Goal: Transaction & Acquisition: Download file/media

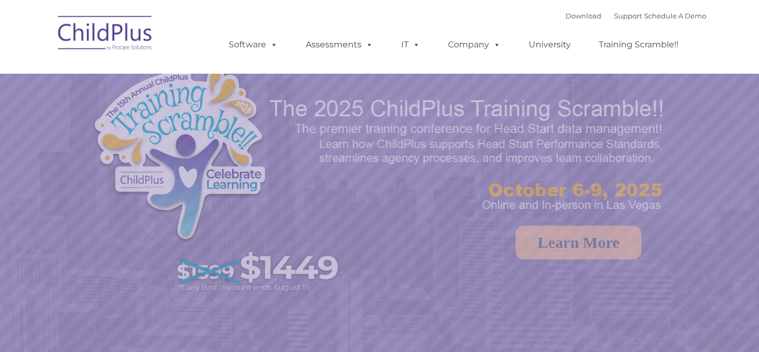
select select "MEDIUM"
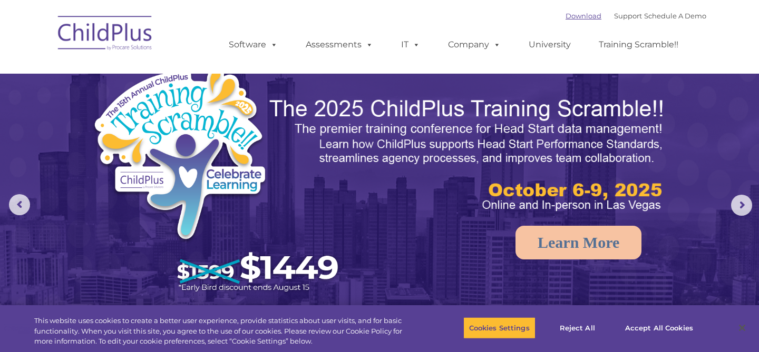
click at [568, 16] on link "Download" at bounding box center [583, 16] width 36 height 8
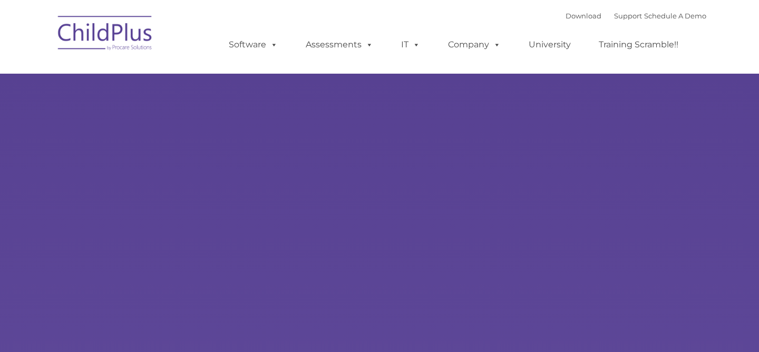
type input ""
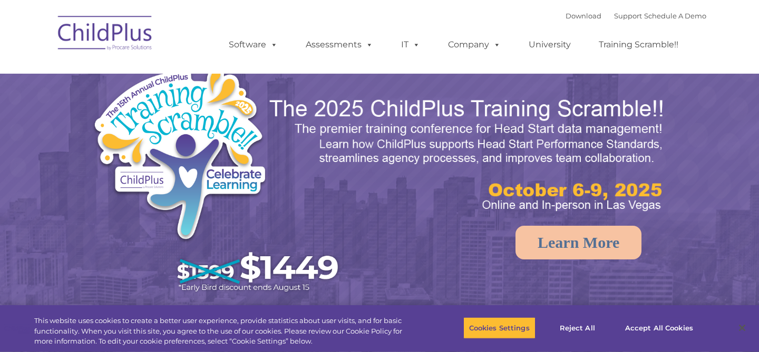
select select "MEDIUM"
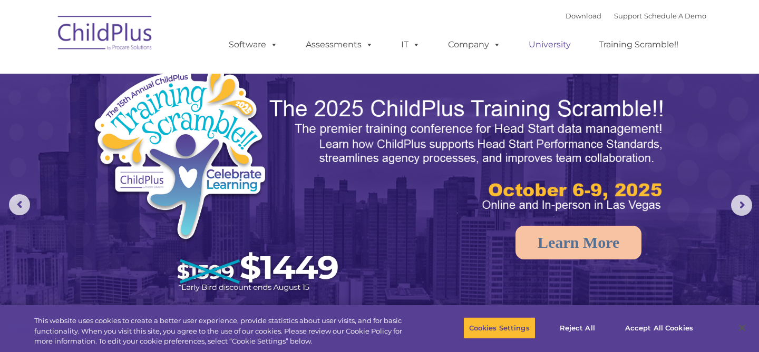
click at [549, 44] on link "University" at bounding box center [549, 44] width 63 height 21
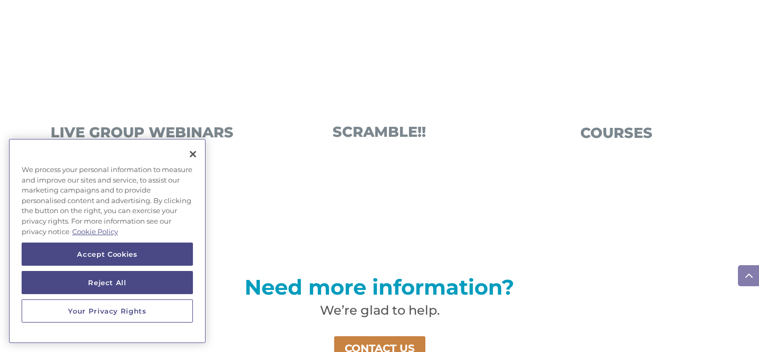
scroll to position [742, 0]
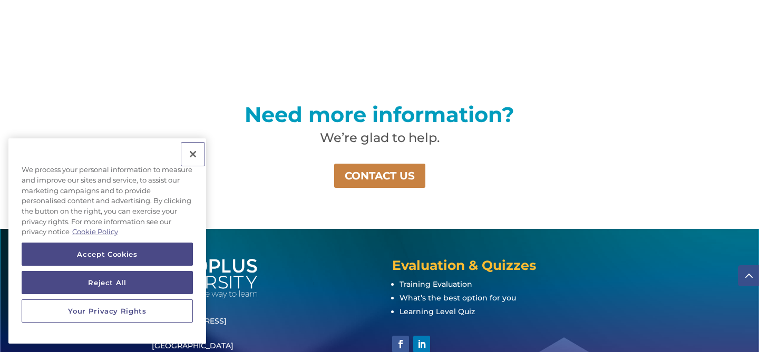
click at [190, 150] on button "Close" at bounding box center [192, 154] width 23 height 23
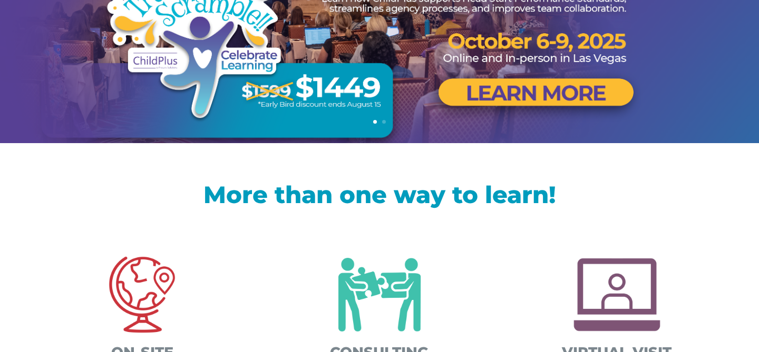
scroll to position [0, 0]
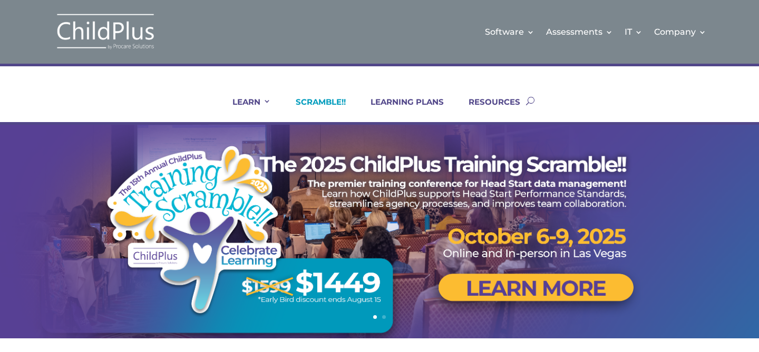
click at [331, 105] on link "SCRAMBLE!!" at bounding box center [313, 109] width 63 height 25
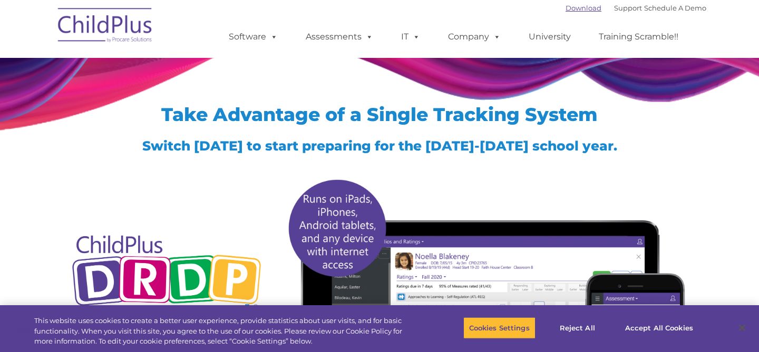
click at [574, 10] on link "Download" at bounding box center [583, 8] width 36 height 8
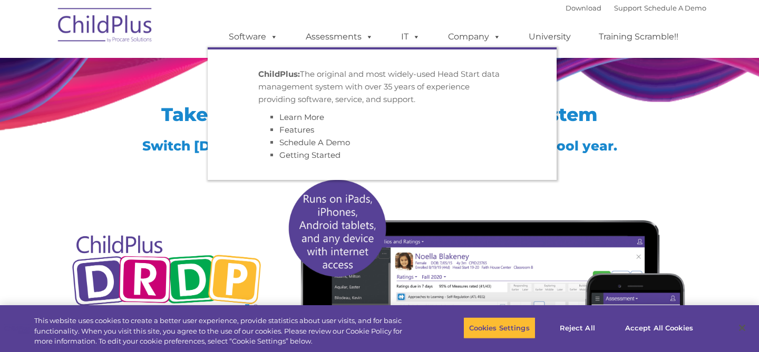
click at [117, 35] on img at bounding box center [105, 27] width 105 height 53
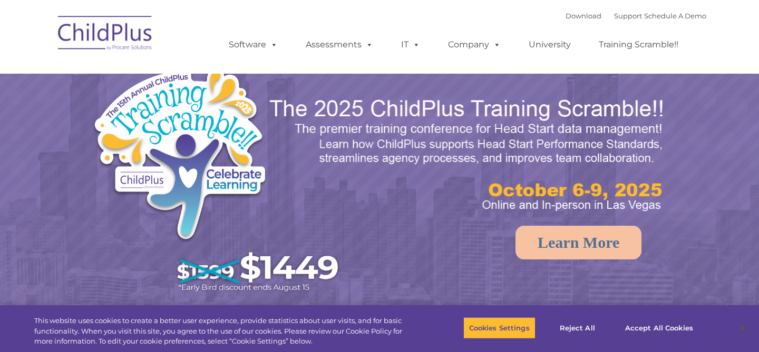
select select "MEDIUM"
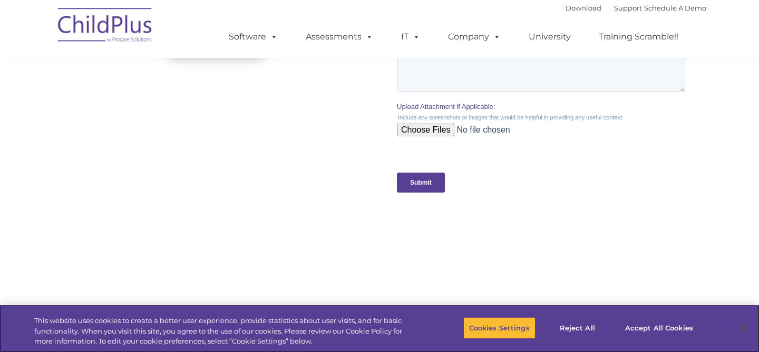
scroll to position [1189, 0]
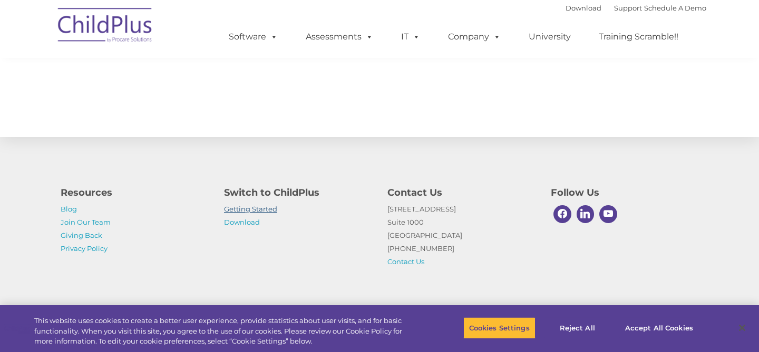
click at [234, 208] on link "Getting Started" at bounding box center [250, 209] width 53 height 8
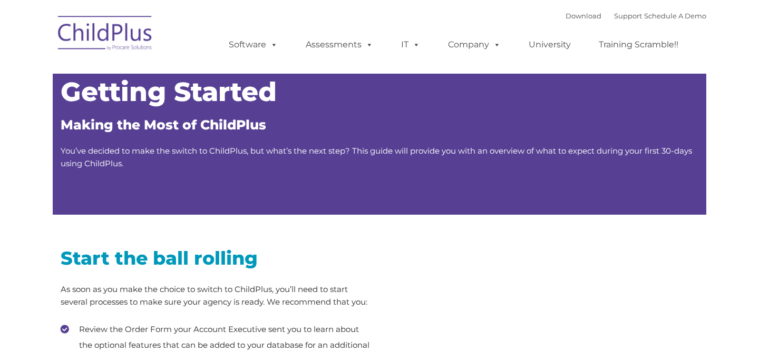
type input ""
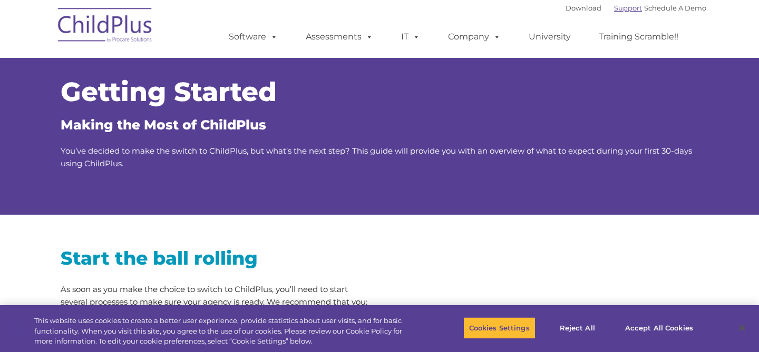
click at [614, 8] on link "Support" at bounding box center [628, 8] width 28 height 8
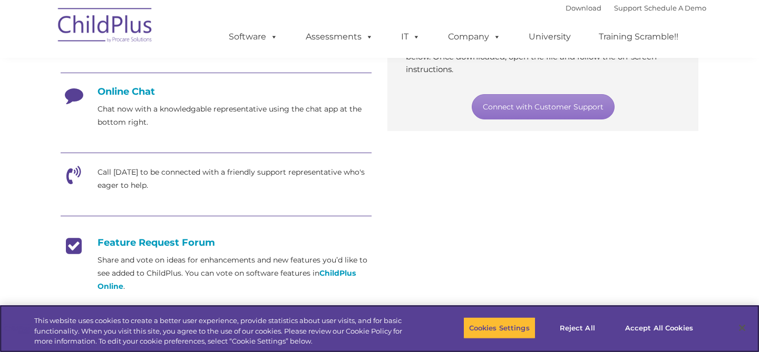
scroll to position [629, 0]
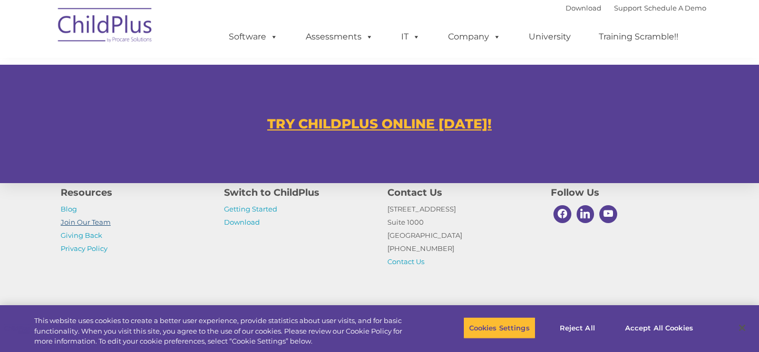
click at [84, 223] on link "Join Our Team" at bounding box center [86, 222] width 50 height 8
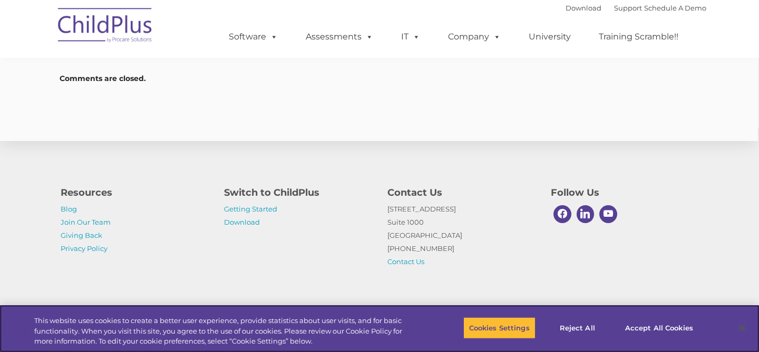
scroll to position [1587, 2]
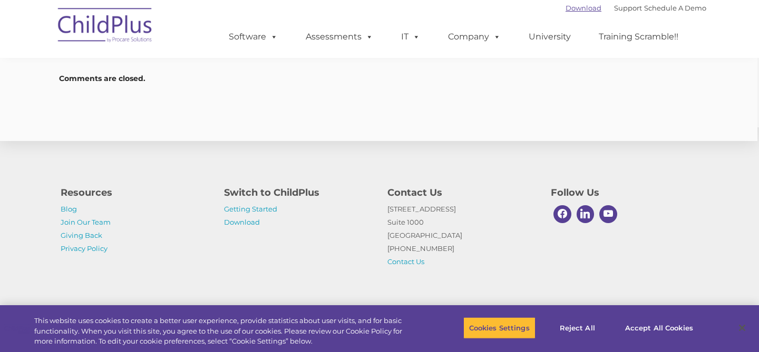
click at [565, 6] on link "Download" at bounding box center [583, 8] width 36 height 8
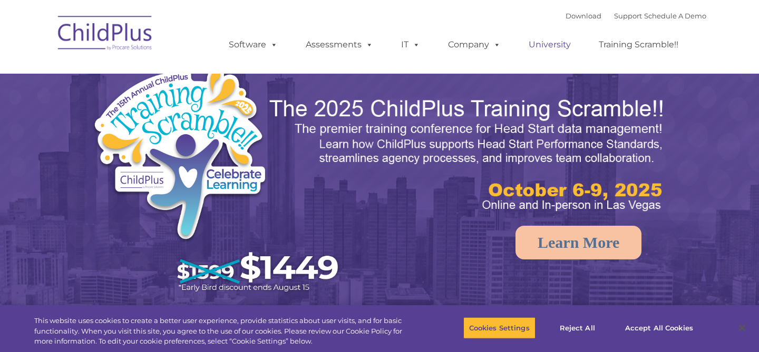
select select "MEDIUM"
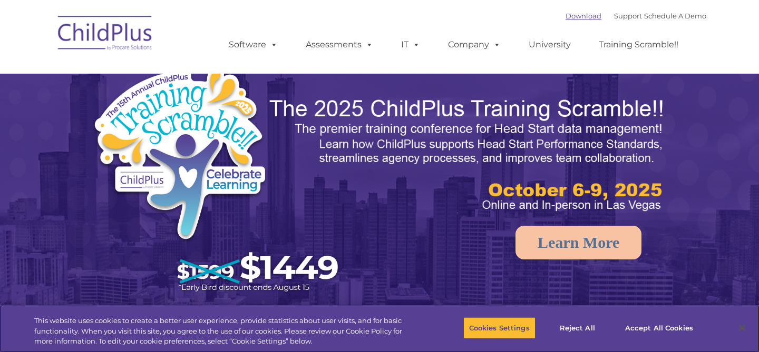
click at [565, 18] on link "Download" at bounding box center [583, 16] width 36 height 8
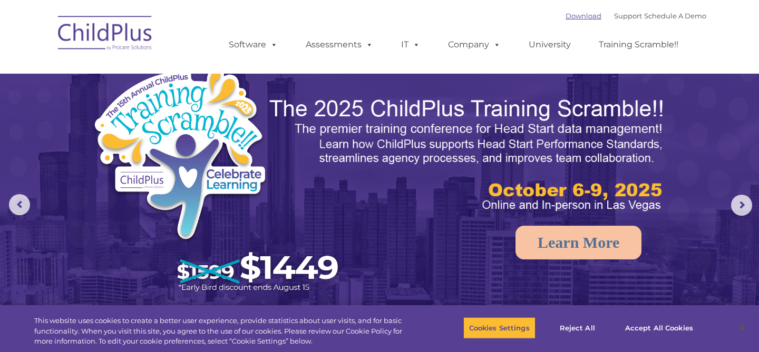
click at [567, 16] on link "Download" at bounding box center [583, 16] width 36 height 8
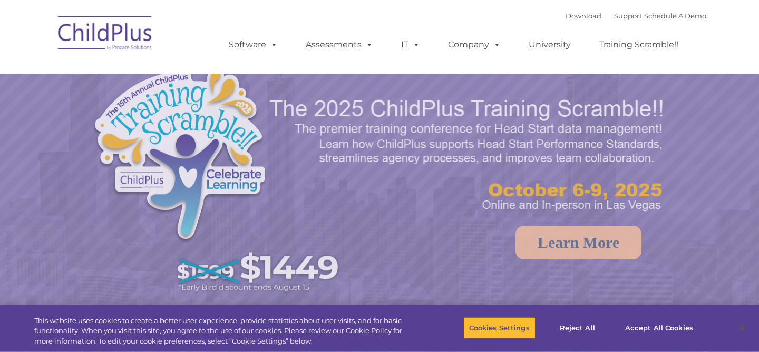
select select "MEDIUM"
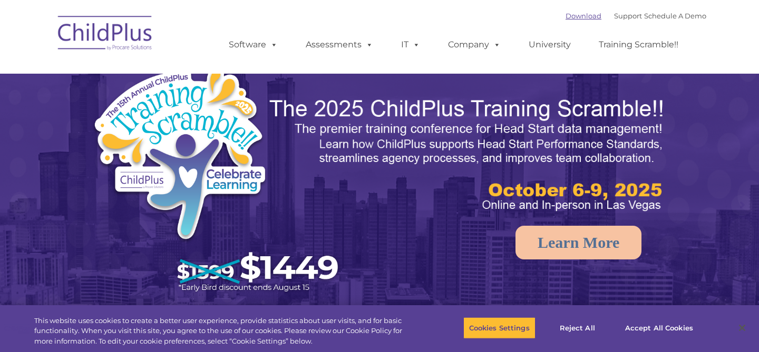
click at [579, 15] on link "Download" at bounding box center [583, 16] width 36 height 8
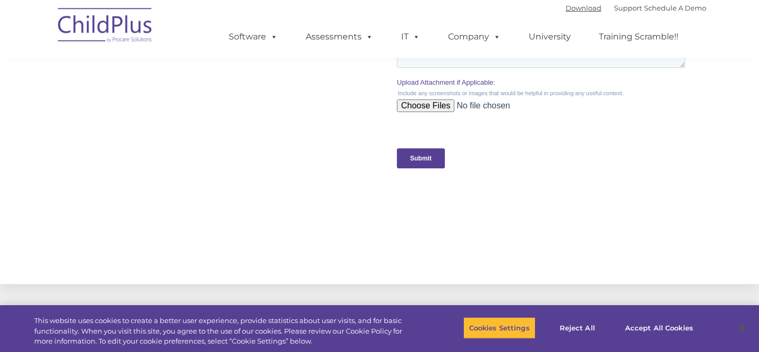
scroll to position [1059, 0]
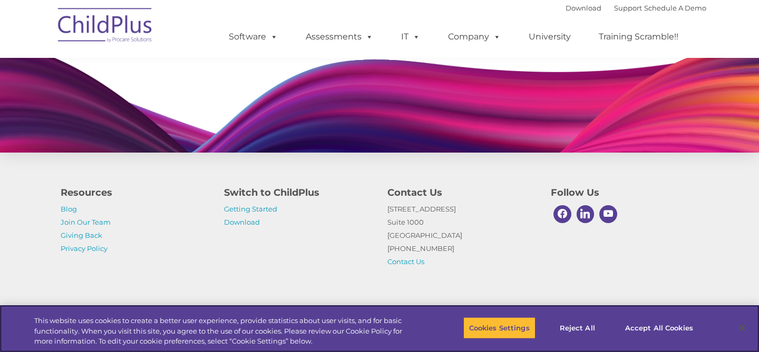
scroll to position [1042, 0]
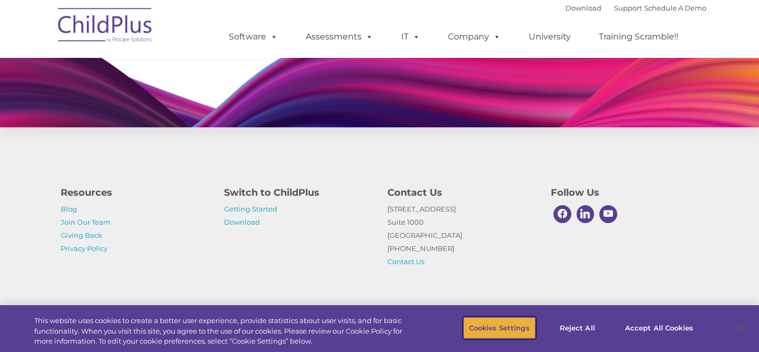
drag, startPoint x: 490, startPoint y: 333, endPoint x: 645, endPoint y: 162, distance: 230.9
click at [648, 326] on button "Accept All Cookies" at bounding box center [659, 328] width 80 height 22
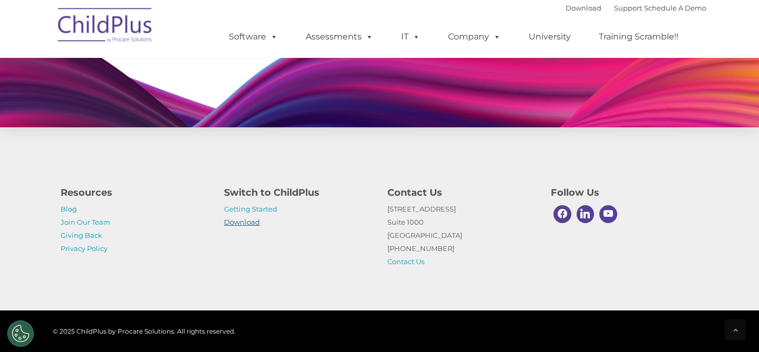
click at [251, 224] on link "Download" at bounding box center [242, 222] width 36 height 8
